Goal: Browse casually: Explore the website without a specific task or goal

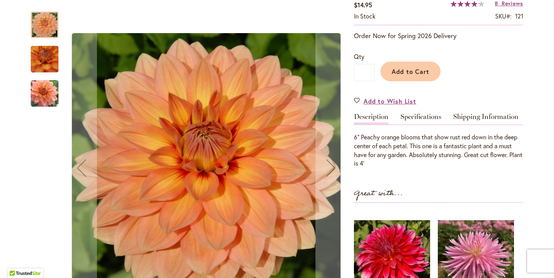
scroll to position [143, 0]
click at [50, 64] on img "Nicholas" at bounding box center [45, 59] width 54 height 53
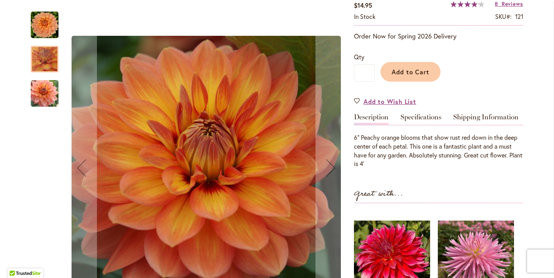
click at [48, 94] on img "Nicholas" at bounding box center [44, 93] width 55 height 37
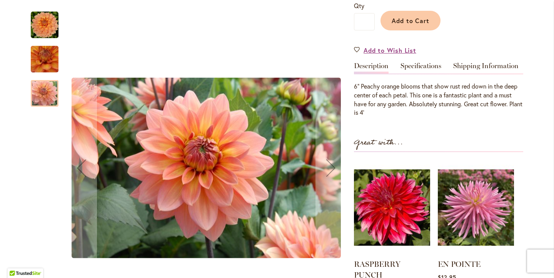
scroll to position [195, 0]
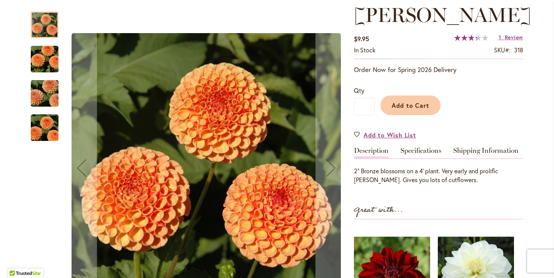
scroll to position [109, 0]
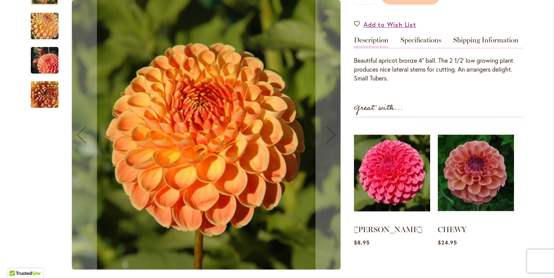
scroll to position [244, 0]
